Goal: Task Accomplishment & Management: Use online tool/utility

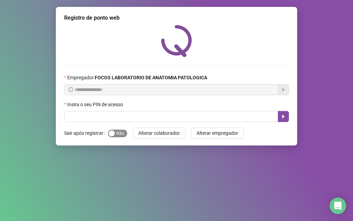
click at [115, 132] on span "Sim Não" at bounding box center [117, 134] width 19 height 8
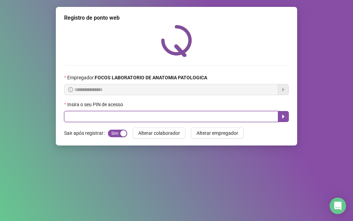
click at [122, 113] on input "text" at bounding box center [171, 116] width 214 height 11
type input "*****"
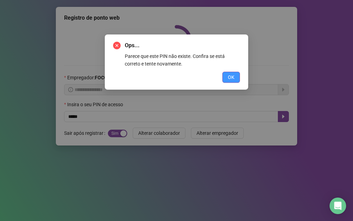
click at [161, 81] on button "OK" at bounding box center [231, 77] width 18 height 11
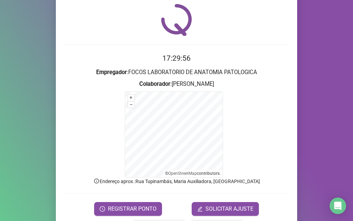
scroll to position [46, 0]
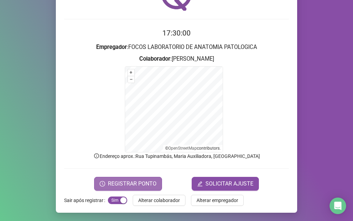
click at [129, 182] on span "REGISTRAR PONTO" at bounding box center [132, 184] width 49 height 8
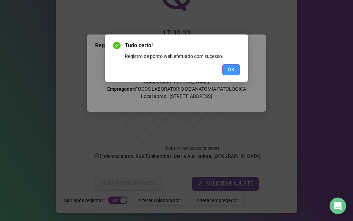
click at [161, 69] on span "OK" at bounding box center [231, 70] width 7 height 8
